Goal: Information Seeking & Learning: Learn about a topic

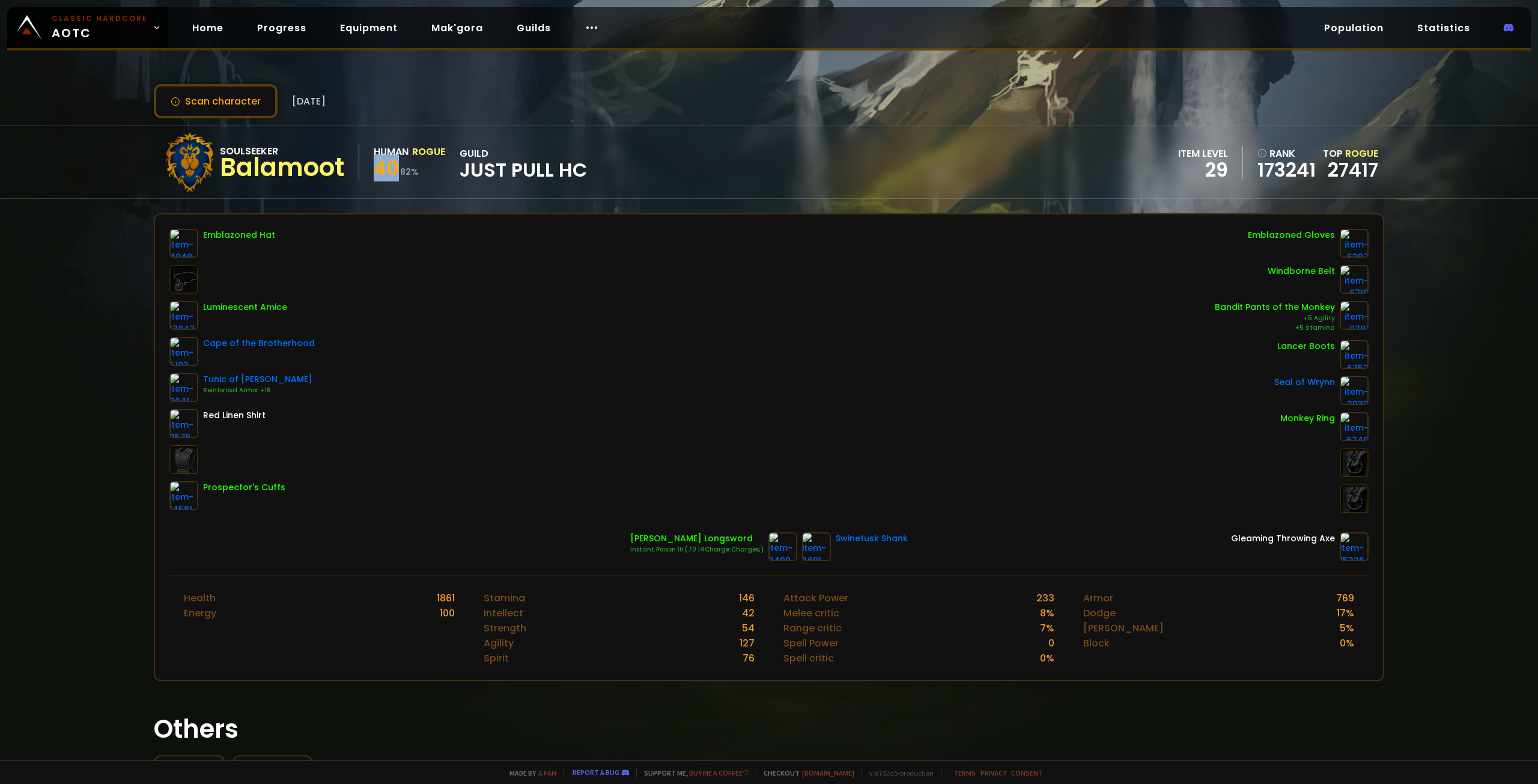
drag, startPoint x: 381, startPoint y: 171, endPoint x: 411, endPoint y: 172, distance: 30.0
click at [407, 171] on div "40 82 %" at bounding box center [409, 170] width 72 height 21
click at [408, 193] on div "Soulseeker Balamoot Human Rogue 40 82 % guild Just Pull HC item level 29 rank 1…" at bounding box center [769, 162] width 1230 height 72
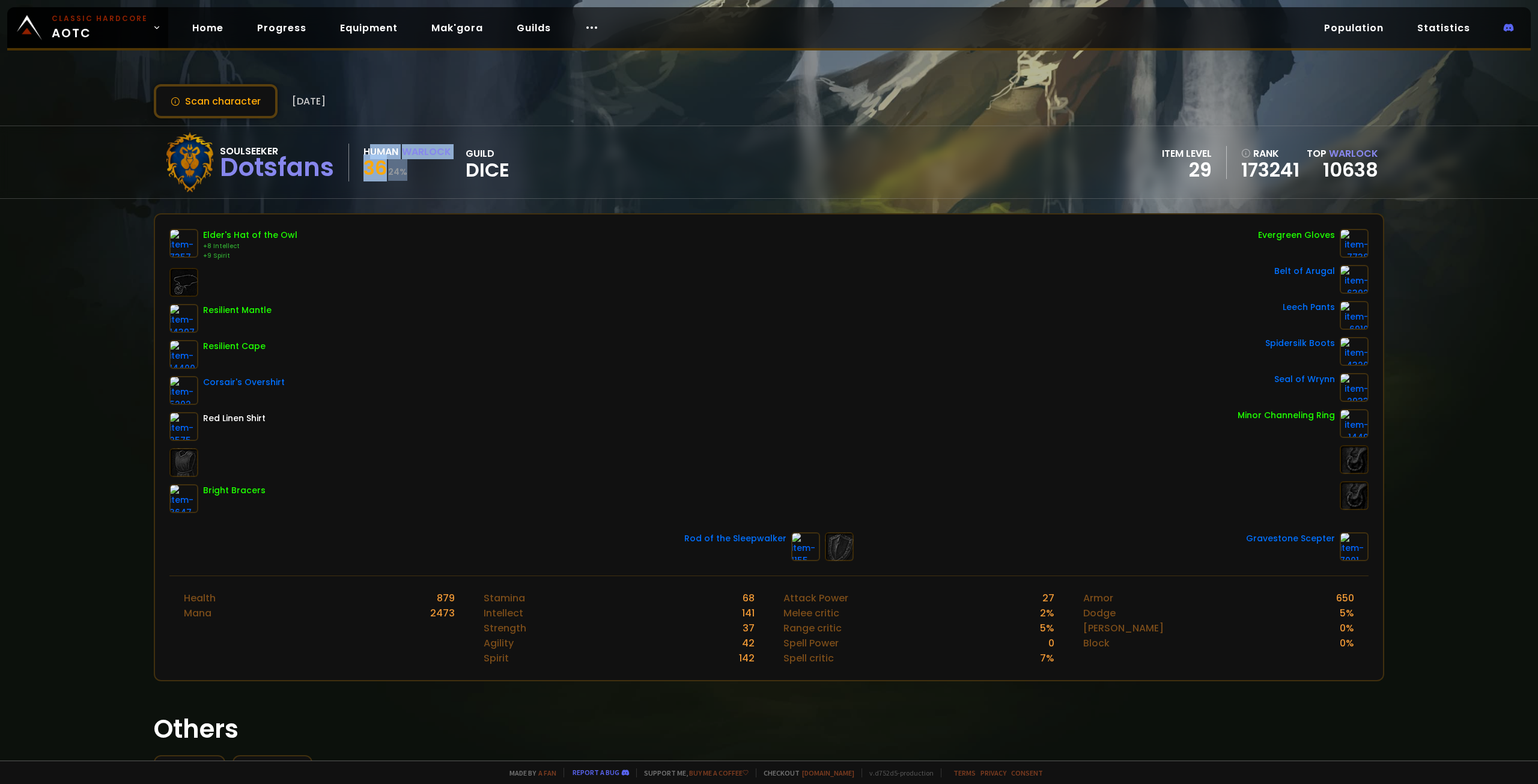
drag, startPoint x: 367, startPoint y: 151, endPoint x: 461, endPoint y: 168, distance: 95.5
click at [453, 166] on div "Soulseeker Dotsfans Human Warlock 36 24 % guild Dice" at bounding box center [334, 162] width 350 height 60
click at [464, 169] on div "Soulseeker Dotsfans Human Warlock 36 24 % guild Dice" at bounding box center [334, 162] width 350 height 60
drag, startPoint x: 536, startPoint y: 176, endPoint x: 398, endPoint y: 145, distance: 141.4
click at [399, 145] on div "Soulseeker Dotsfans Human Warlock 36 24 % guild Dice item level 29 rank 173241 …" at bounding box center [769, 162] width 1230 height 72
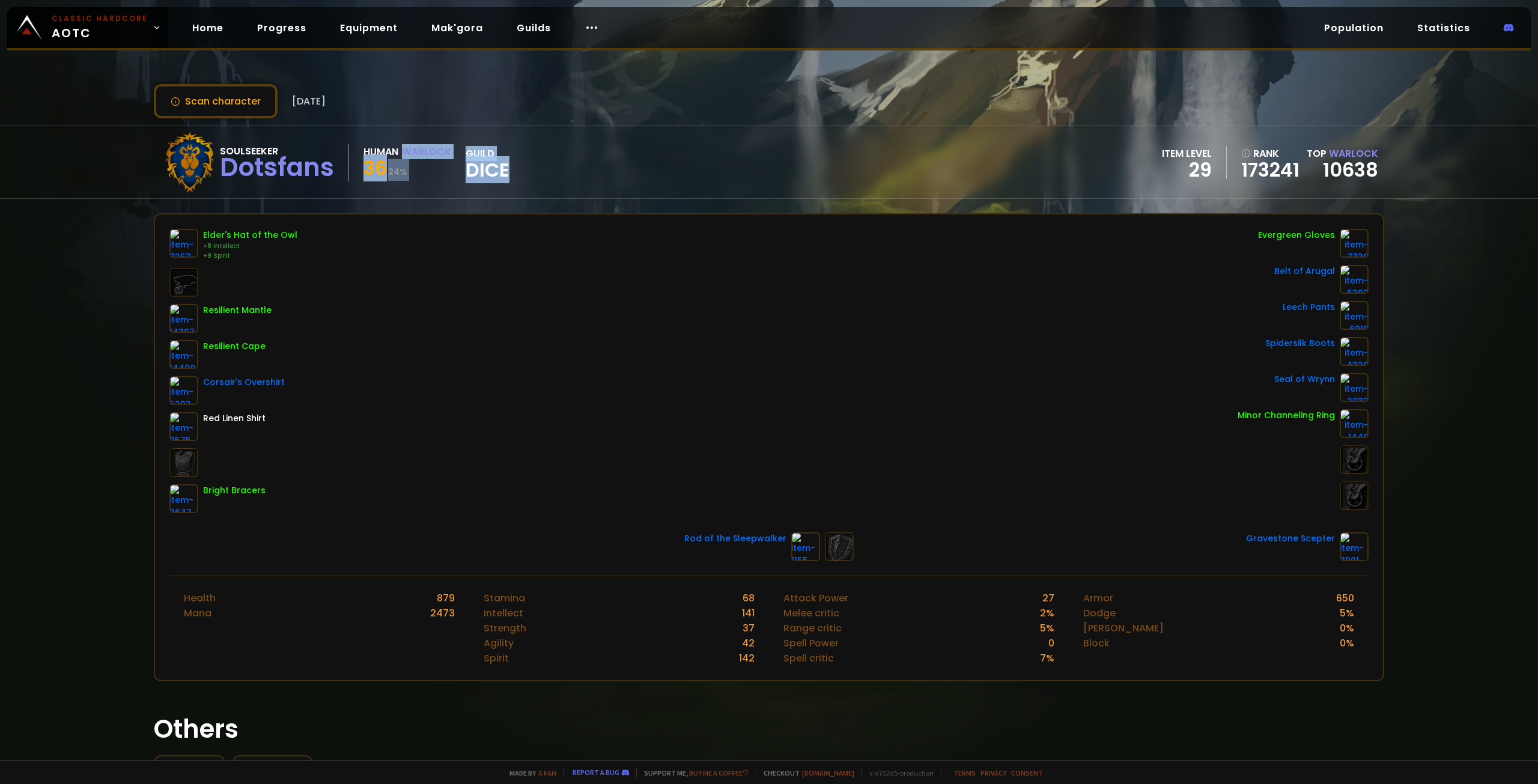
click at [419, 164] on div "36 24 %" at bounding box center [407, 170] width 88 height 21
drag, startPoint x: 288, startPoint y: 88, endPoint x: 366, endPoint y: 89, distance: 78.0
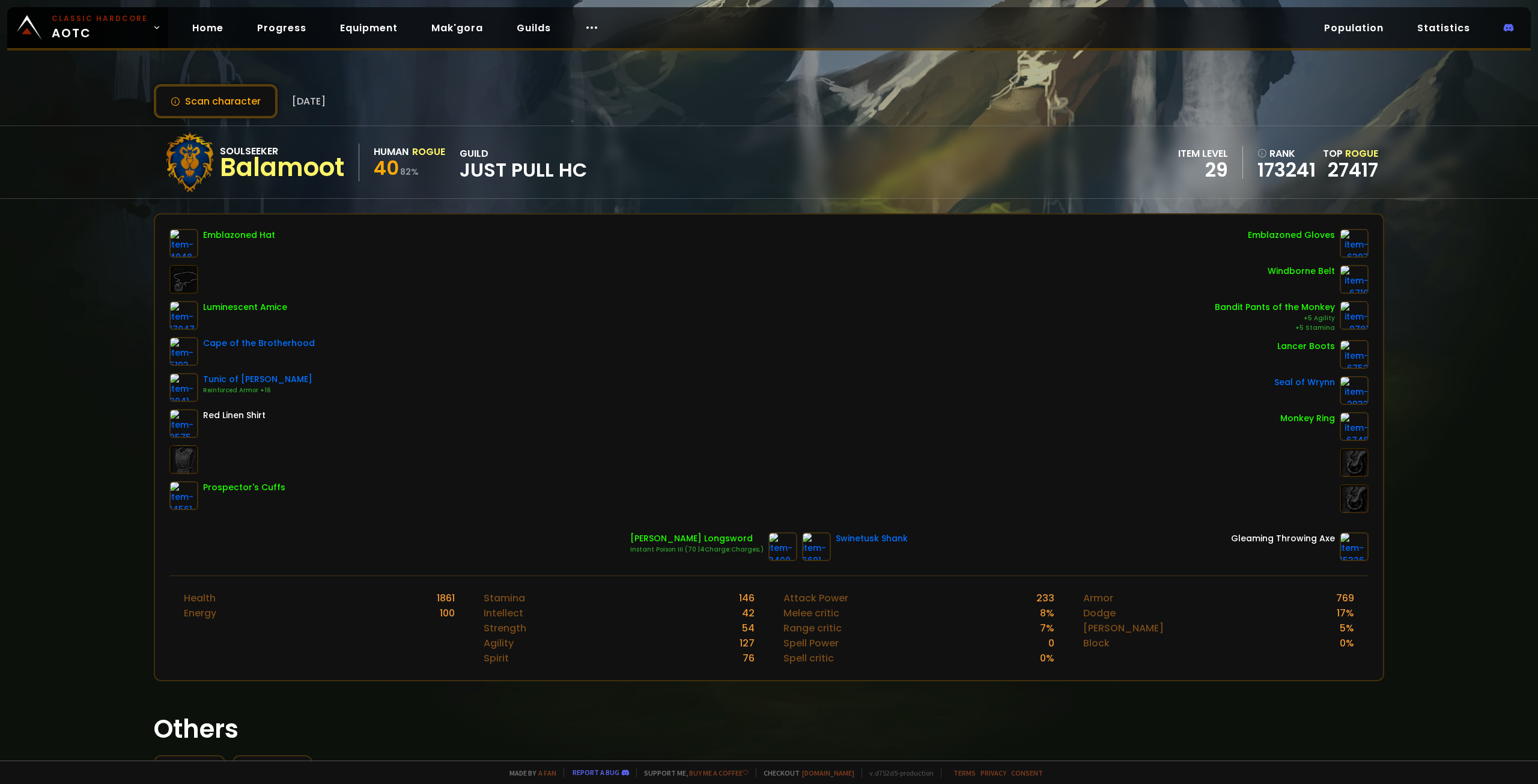
drag, startPoint x: 246, startPoint y: 129, endPoint x: 273, endPoint y: 129, distance: 27.0
